Goal: Information Seeking & Learning: Learn about a topic

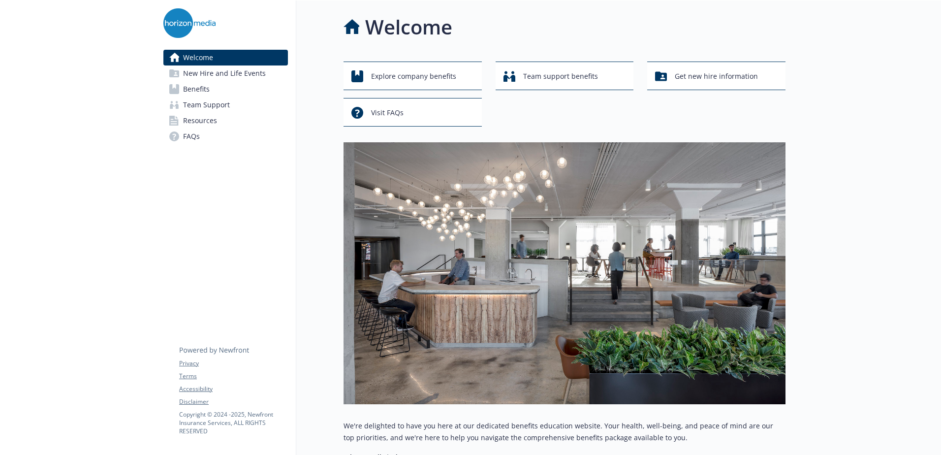
click at [203, 203] on div "Welcome New Hire and Life Events Benefits Team Support Resources FAQs Privacy T…" at bounding box center [226, 360] width 141 height 720
drag, startPoint x: 423, startPoint y: 1, endPoint x: 414, endPoint y: 148, distance: 147.5
click at [414, 148] on img at bounding box center [565, 273] width 442 height 262
click at [410, 148] on img at bounding box center [565, 273] width 442 height 262
click at [406, 147] on img at bounding box center [565, 273] width 442 height 262
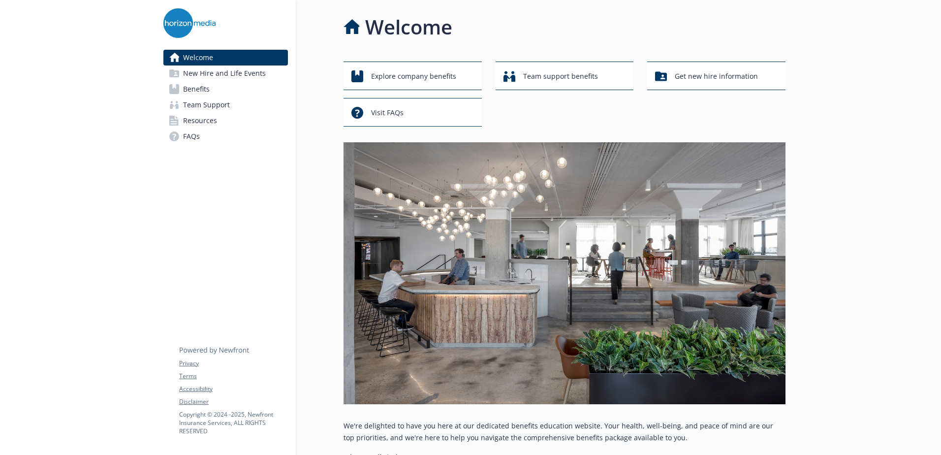
click at [406, 147] on img at bounding box center [565, 273] width 442 height 262
click at [545, 76] on span "Team support benefits" at bounding box center [560, 76] width 75 height 19
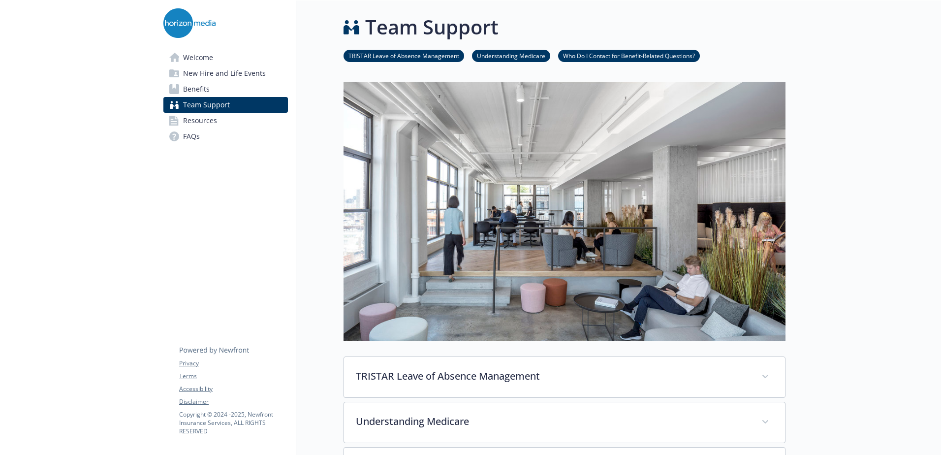
click at [215, 92] on link "Benefits" at bounding box center [225, 89] width 125 height 16
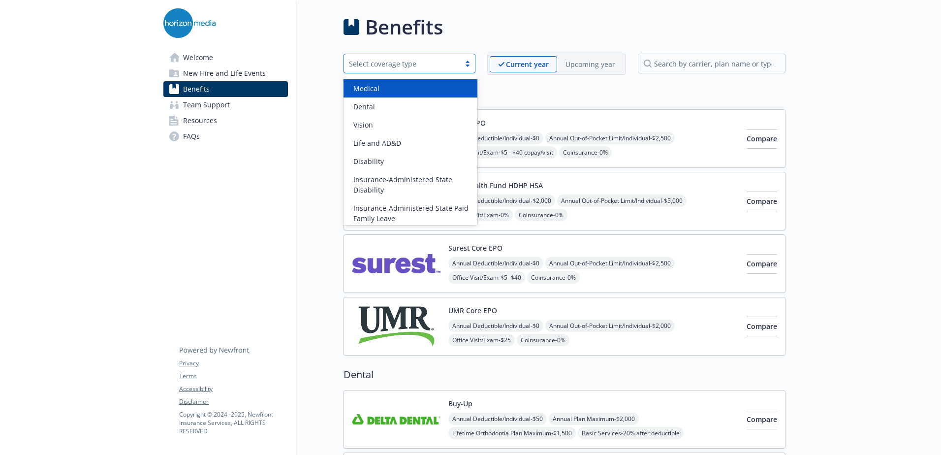
click at [451, 63] on div "Select coverage type" at bounding box center [402, 64] width 106 height 10
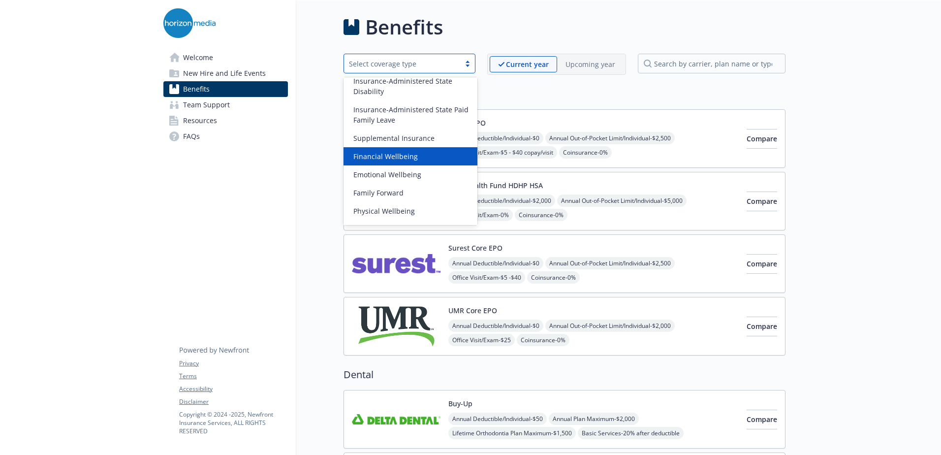
scroll to position [114, 0]
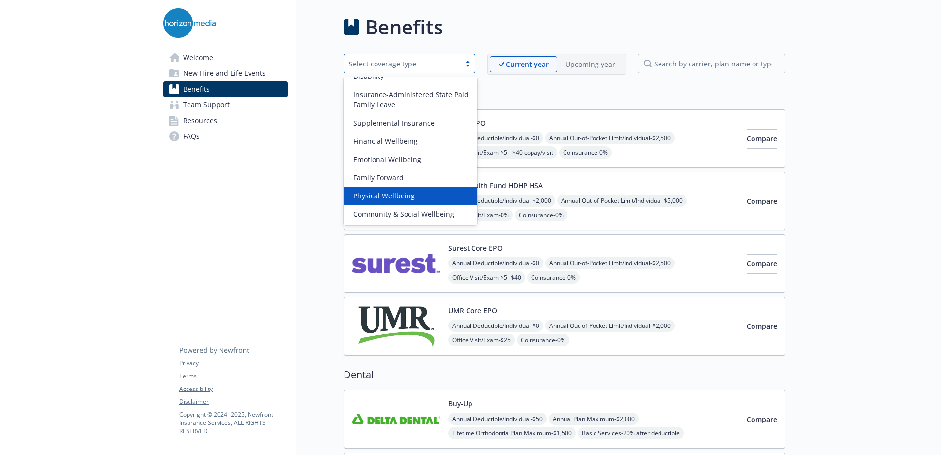
click at [533, 99] on h2 "Medical" at bounding box center [565, 94] width 442 height 15
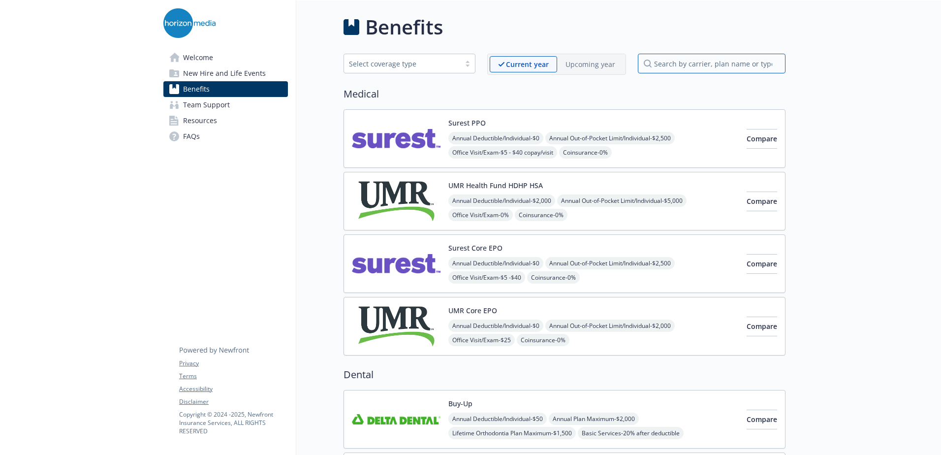
click at [666, 67] on input "search by carrier, plan name or type" at bounding box center [712, 64] width 148 height 20
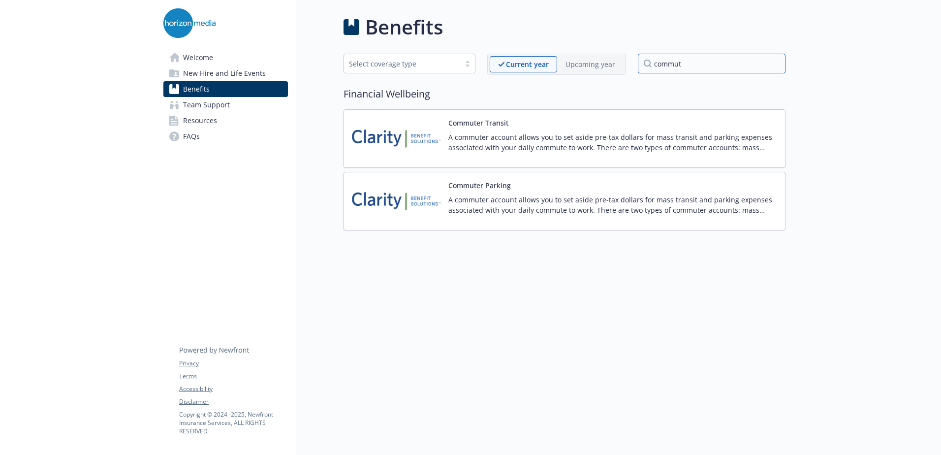
type input "commut"
drag, startPoint x: 535, startPoint y: 137, endPoint x: 529, endPoint y: 96, distance: 41.9
click at [529, 96] on h2 "Financial Wellbeing" at bounding box center [565, 94] width 442 height 15
click at [479, 128] on div "Commuter Transit A commuter account allows you to set aside pre-tax dollars for…" at bounding box center [612, 139] width 329 height 42
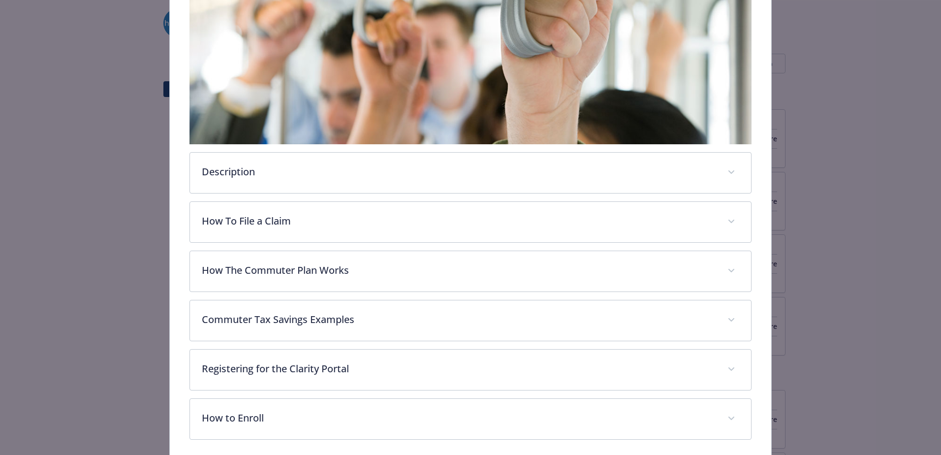
scroll to position [294, 0]
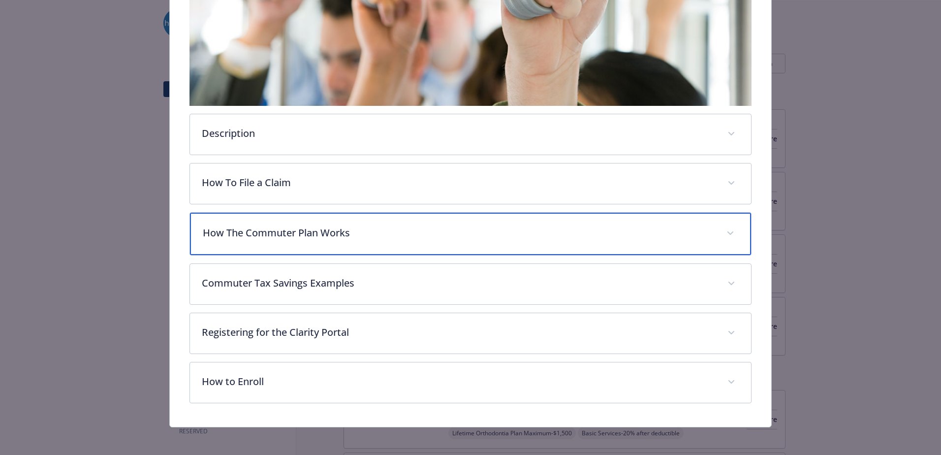
click at [403, 218] on div "How The Commuter Plan Works" at bounding box center [470, 234] width 561 height 42
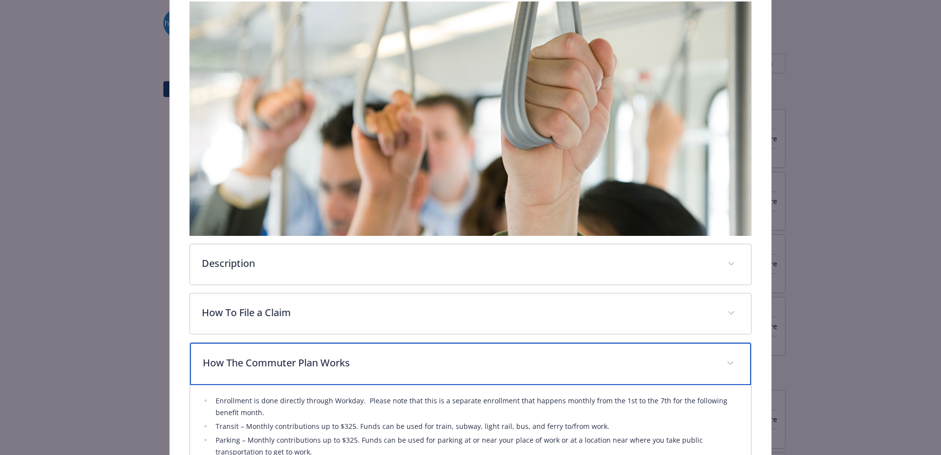
scroll to position [197, 0]
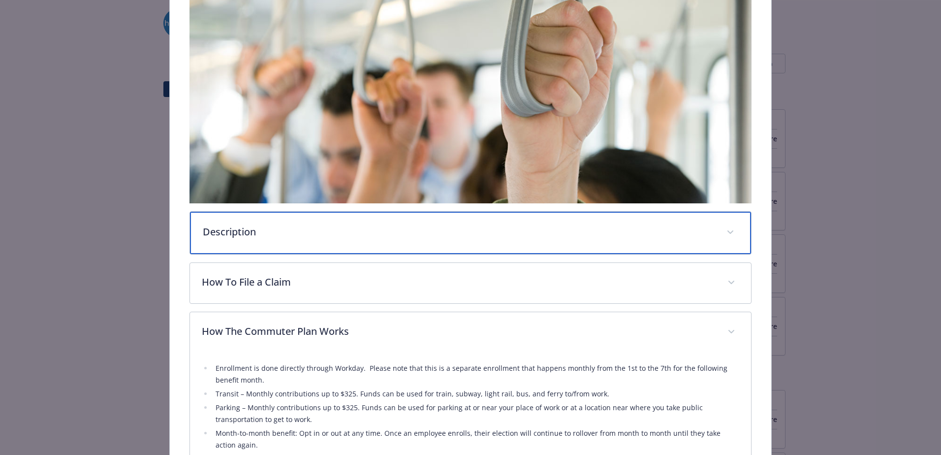
click at [364, 224] on p "Description" at bounding box center [459, 231] width 512 height 15
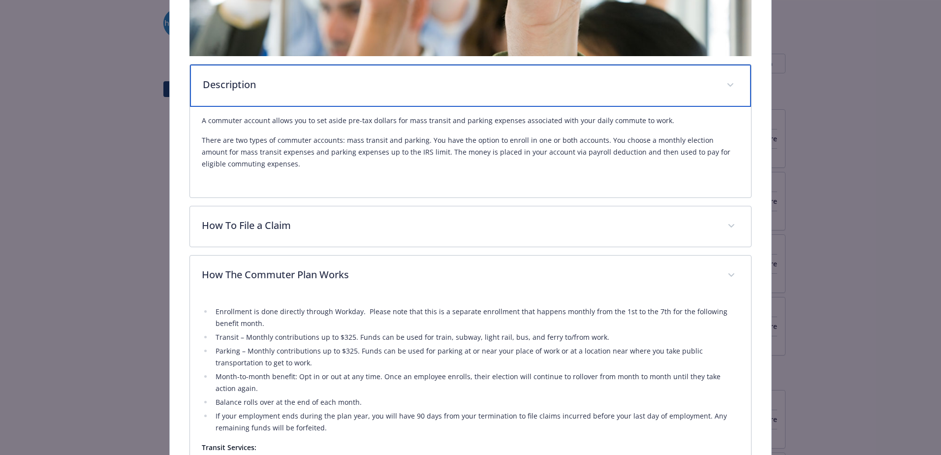
scroll to position [345, 0]
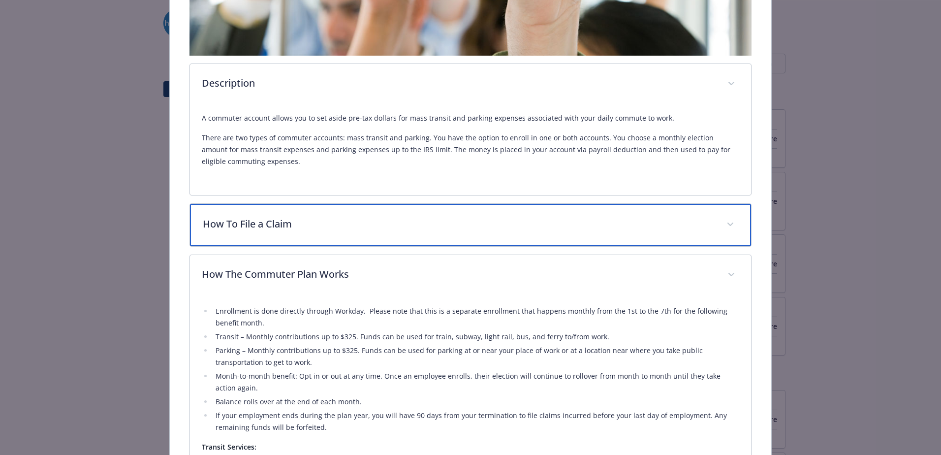
click at [397, 227] on p "How To File a Claim" at bounding box center [459, 224] width 512 height 15
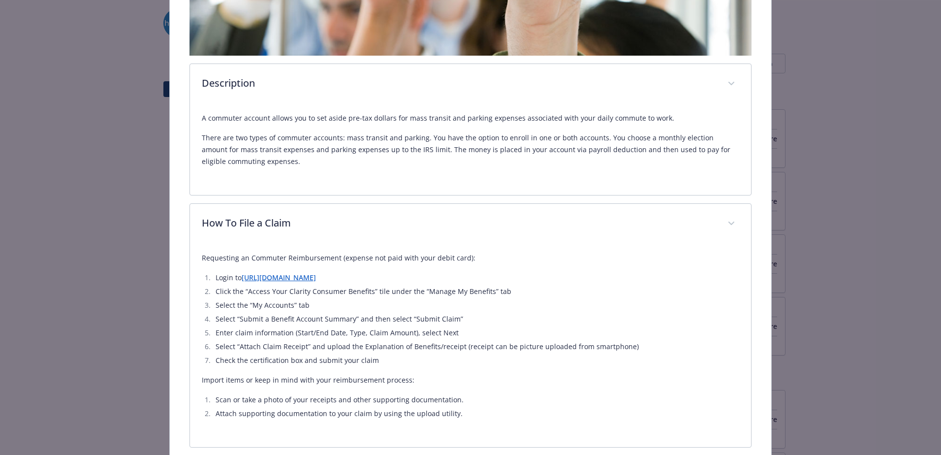
drag, startPoint x: 397, startPoint y: 227, endPoint x: 314, endPoint y: 134, distance: 125.1
click at [314, 134] on p "There are two types of commuter accounts: mass transit and parking. You have th…" at bounding box center [470, 149] width 537 height 35
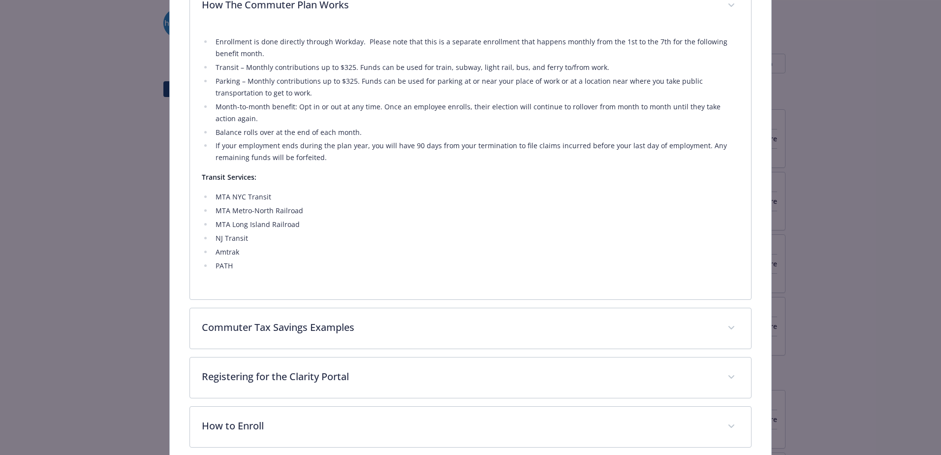
scroll to position [816, 0]
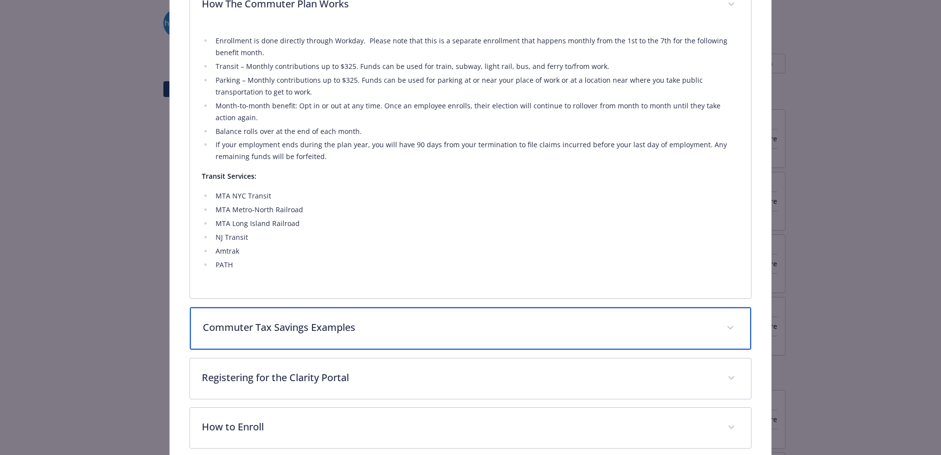
click at [214, 334] on div "Commuter Tax Savings Examples" at bounding box center [470, 328] width 561 height 42
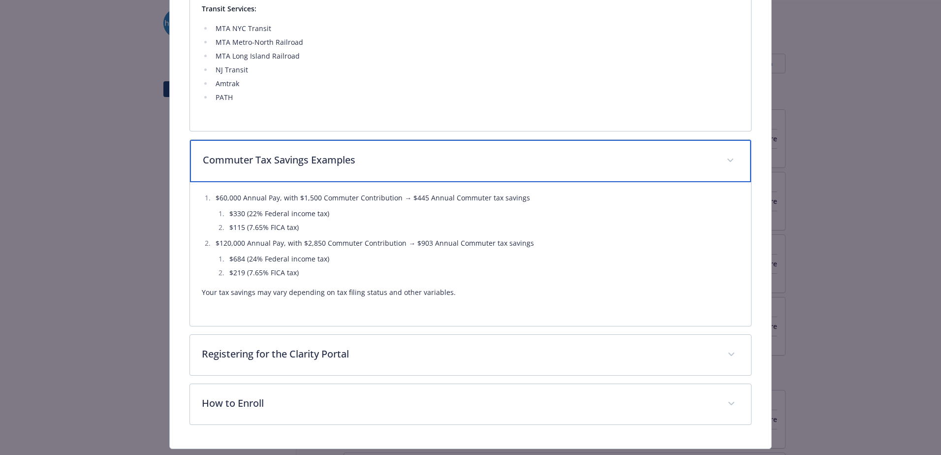
scroll to position [1006, 0]
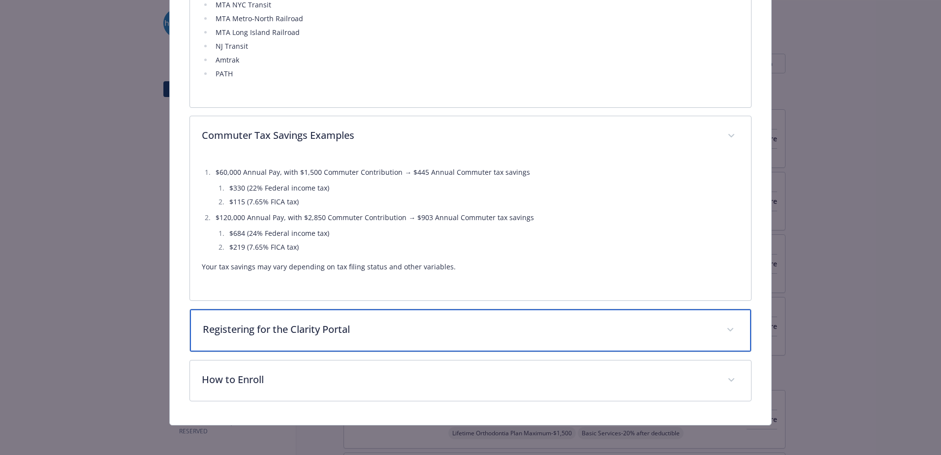
click at [217, 332] on p "Registering for the Clarity Portal" at bounding box center [459, 329] width 512 height 15
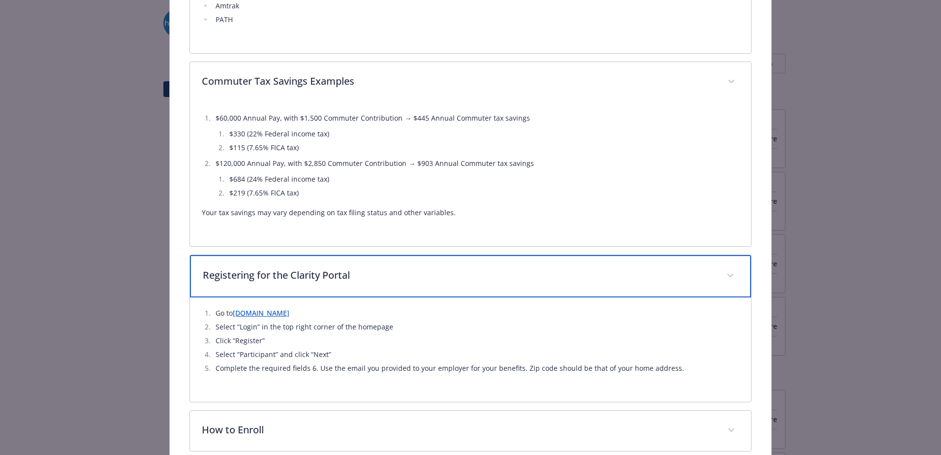
scroll to position [1111, 0]
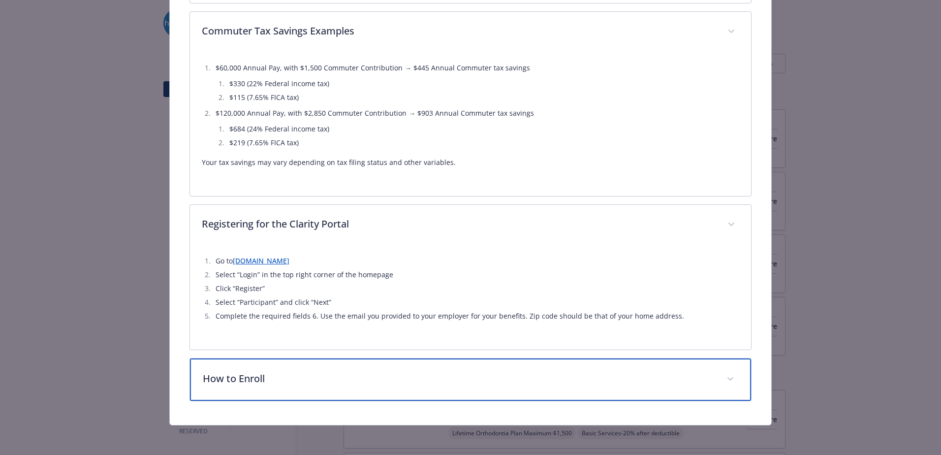
click at [238, 375] on p "How to Enroll" at bounding box center [459, 378] width 512 height 15
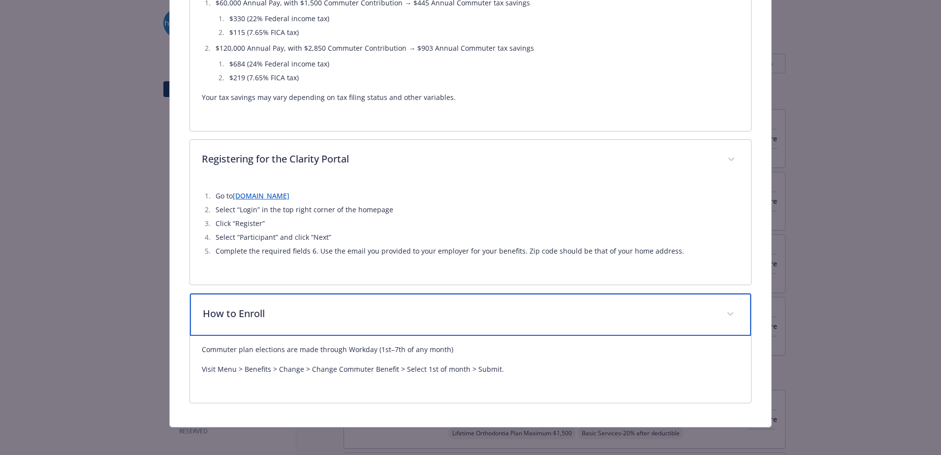
scroll to position [1178, 0]
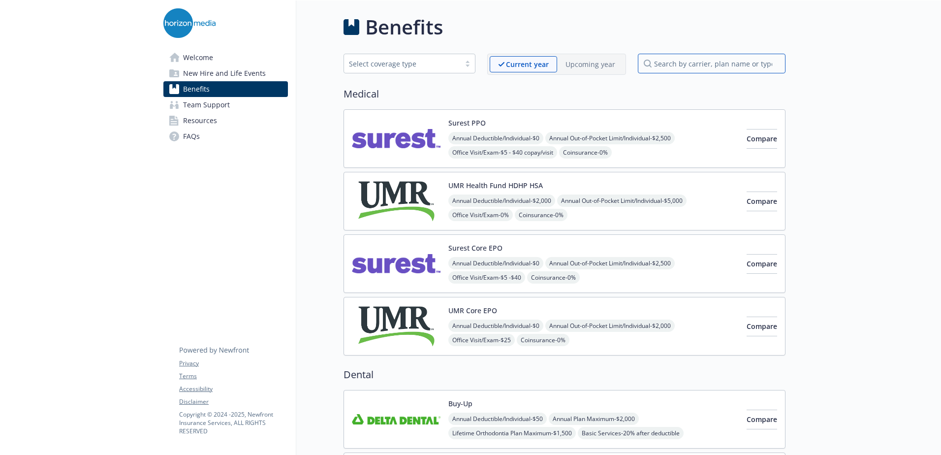
click at [683, 69] on input "search by carrier, plan name or type" at bounding box center [712, 64] width 148 height 20
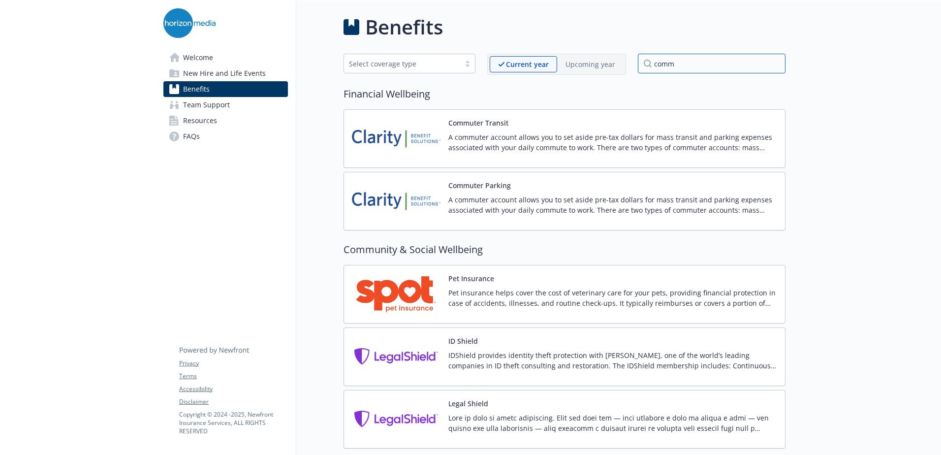
type input "comm"
click at [553, 201] on p "A commuter account allows you to set aside pre-tax dollars for mass transit and…" at bounding box center [612, 204] width 329 height 21
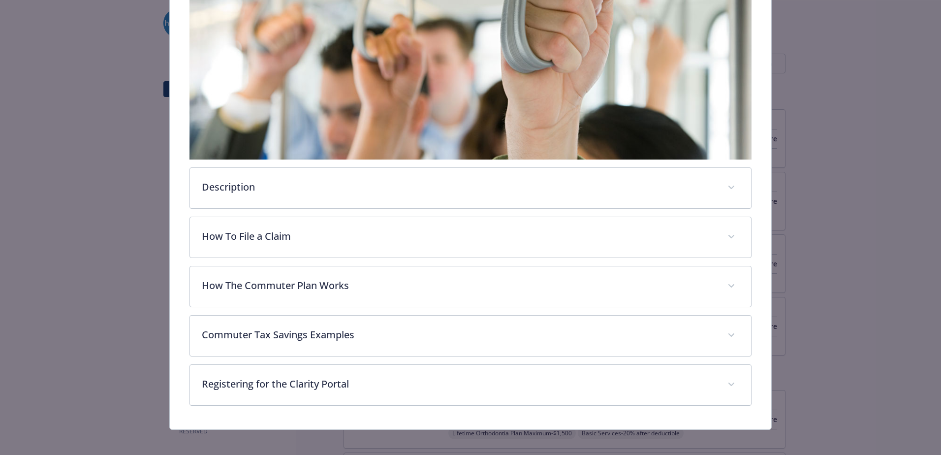
scroll to position [241, 0]
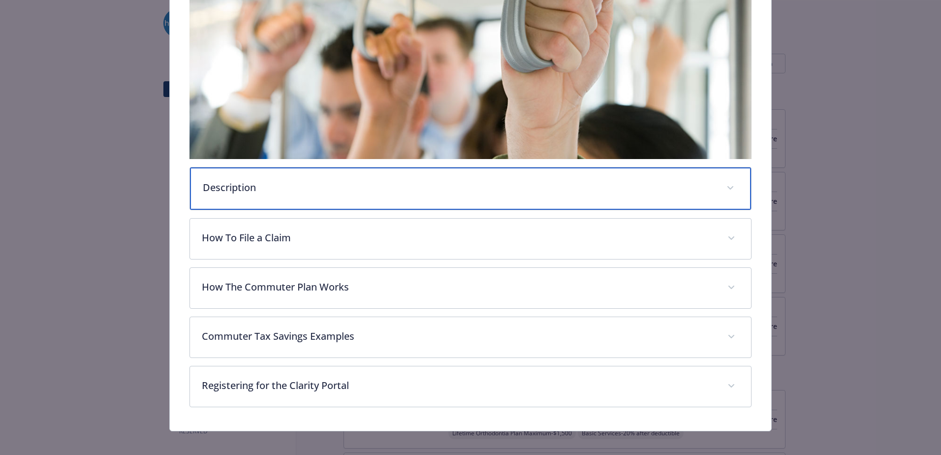
click at [492, 203] on div "Description" at bounding box center [470, 188] width 561 height 42
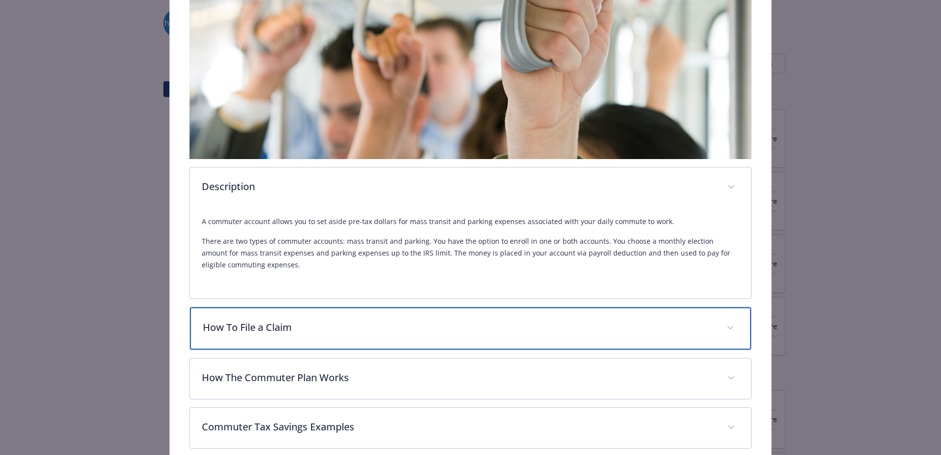
click at [456, 314] on div "How To File a Claim" at bounding box center [470, 328] width 561 height 42
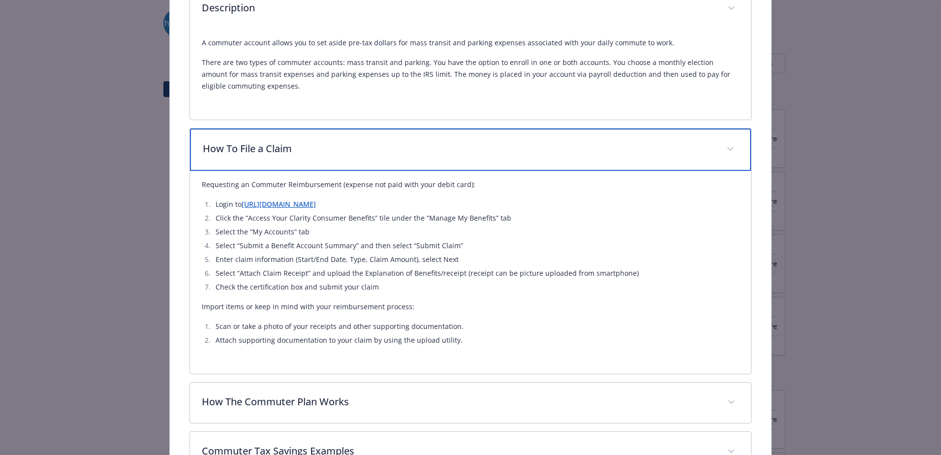
scroll to position [498, 0]
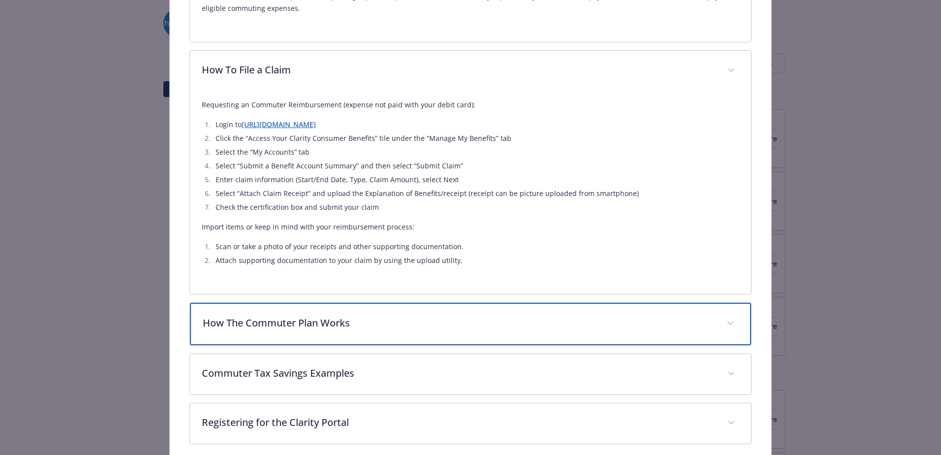
click at [324, 323] on p "How The Commuter Plan Works" at bounding box center [459, 322] width 512 height 15
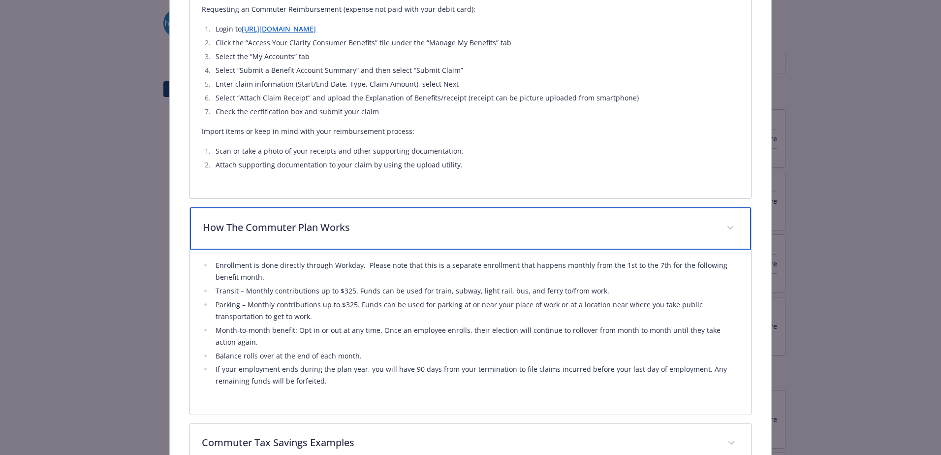
scroll to position [596, 0]
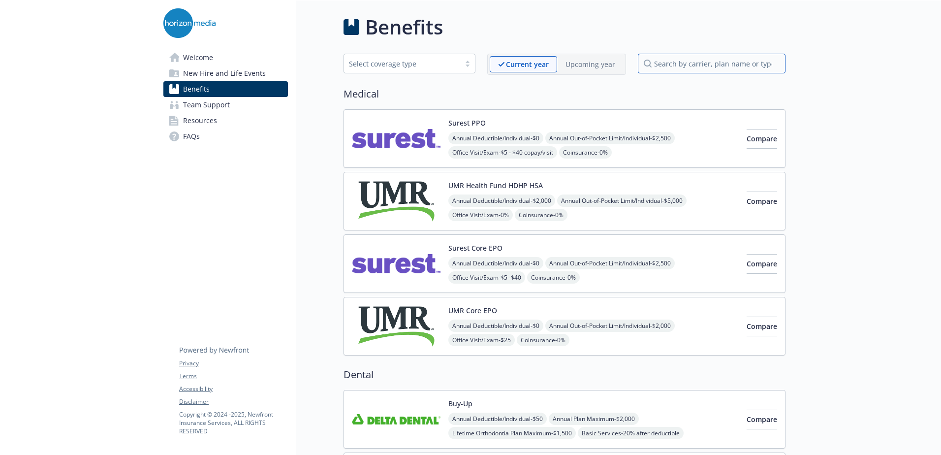
click at [679, 70] on input "search by carrier, plan name or type" at bounding box center [712, 64] width 148 height 20
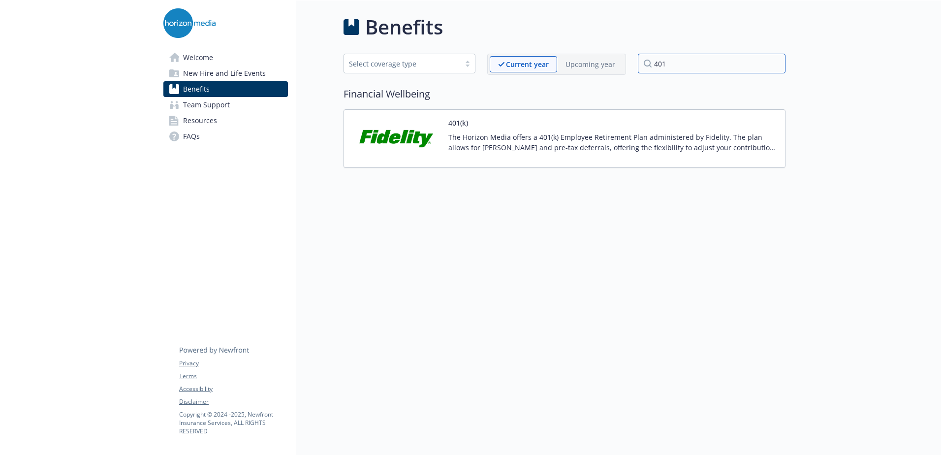
type input "401"
click at [576, 144] on p "The Horizon Media offers a 401(k) Employee Retirement Plan administered by Fide…" at bounding box center [612, 142] width 329 height 21
